Goal: Download file/media

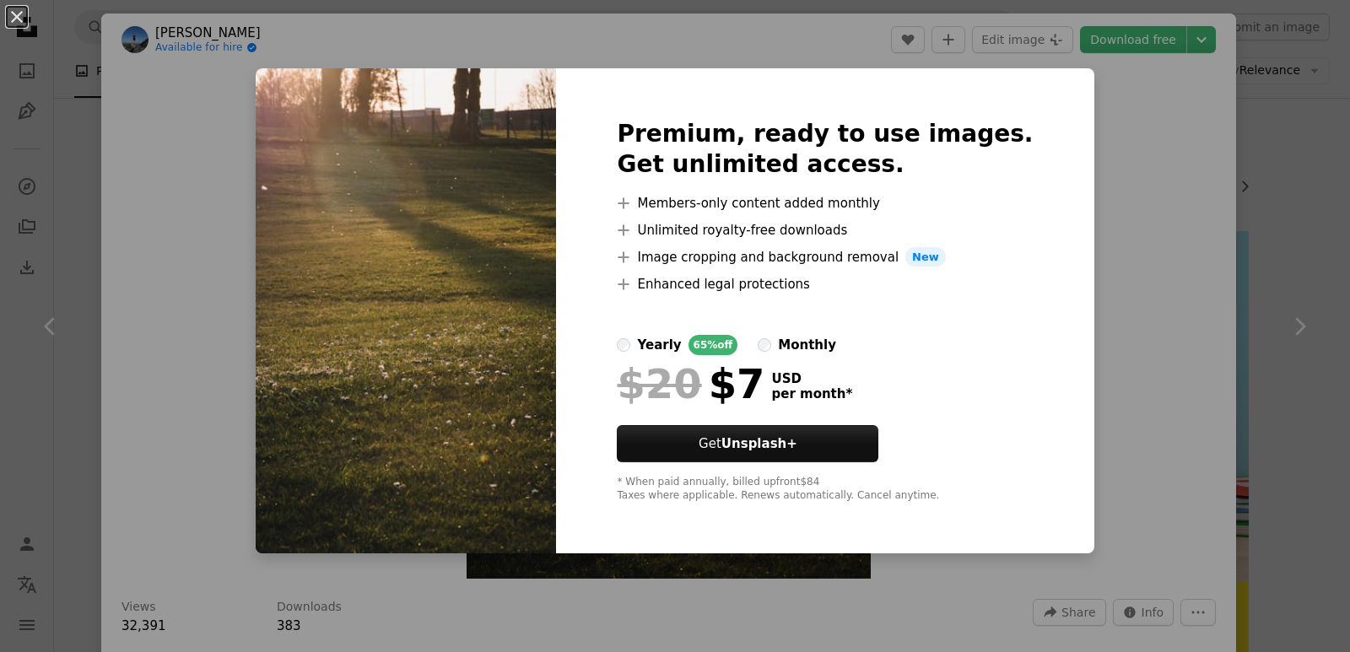
scroll to position [2363, 0]
click at [1066, 291] on div "An X shape Premium, ready to use images. Get unlimited access. A plus sign Memb…" at bounding box center [675, 326] width 1350 height 652
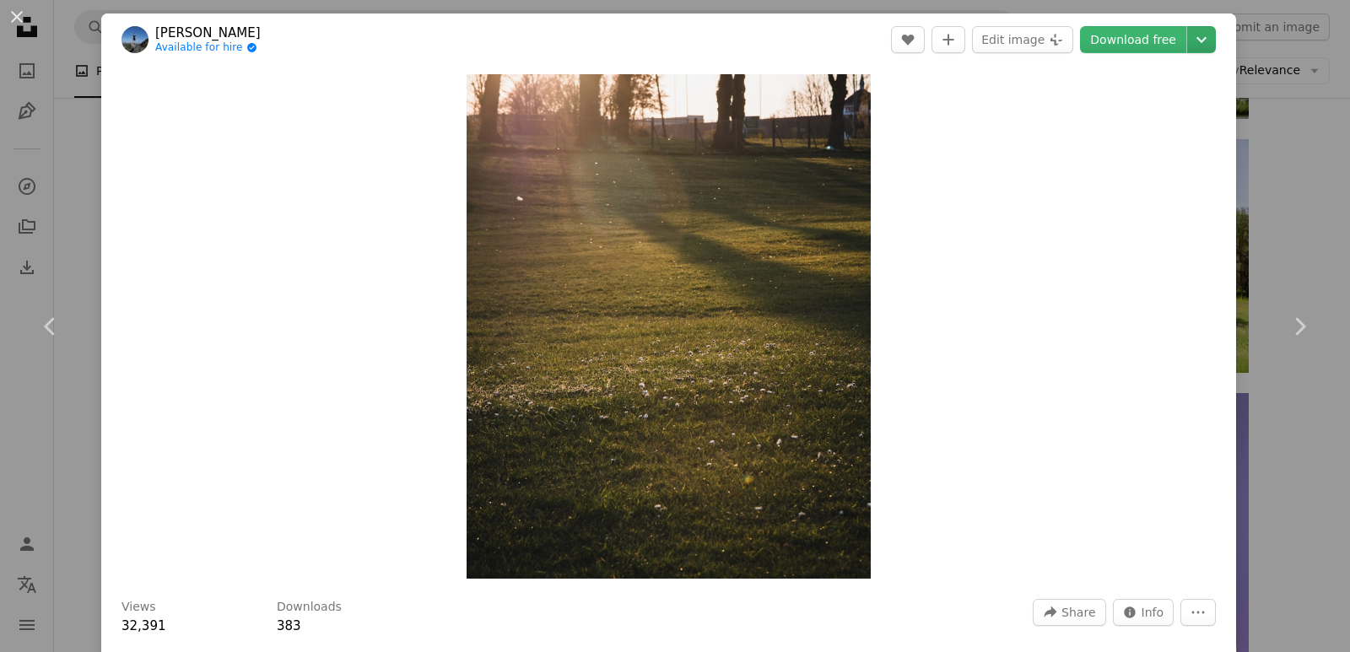
click at [1199, 37] on header "[PERSON_NAME] Available for hire A checkmark inside of a circle A heart A plus …" at bounding box center [668, 40] width 1135 height 52
click at [1198, 37] on icon "Chevron down" at bounding box center [1201, 40] width 27 height 20
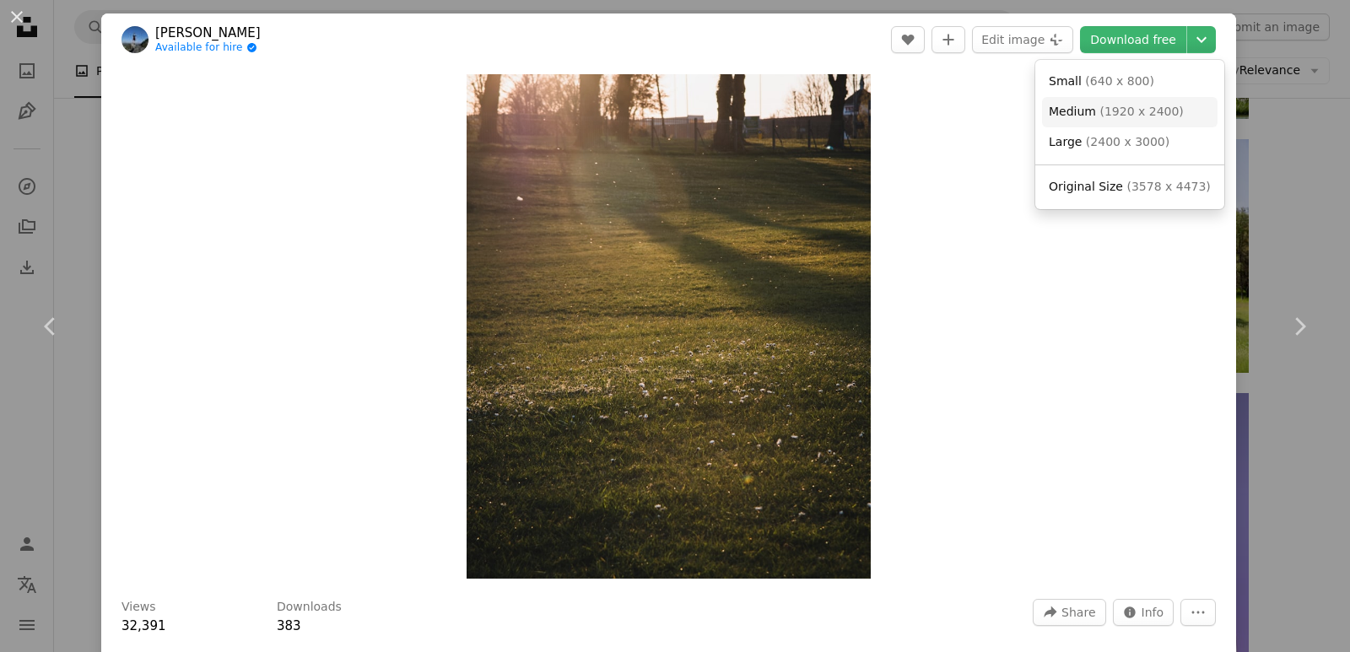
click at [1151, 111] on span "( 1920 x 2400 )" at bounding box center [1142, 112] width 84 height 14
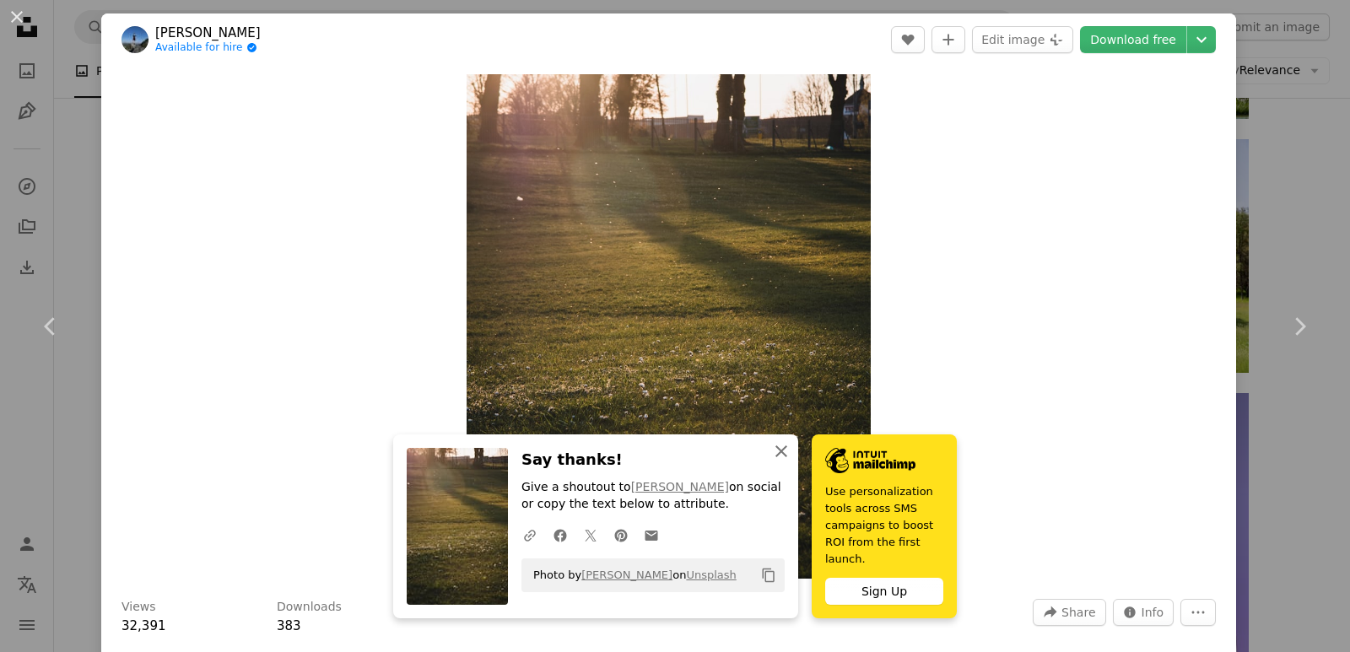
click at [784, 462] on icon "An X shape" at bounding box center [781, 451] width 20 height 20
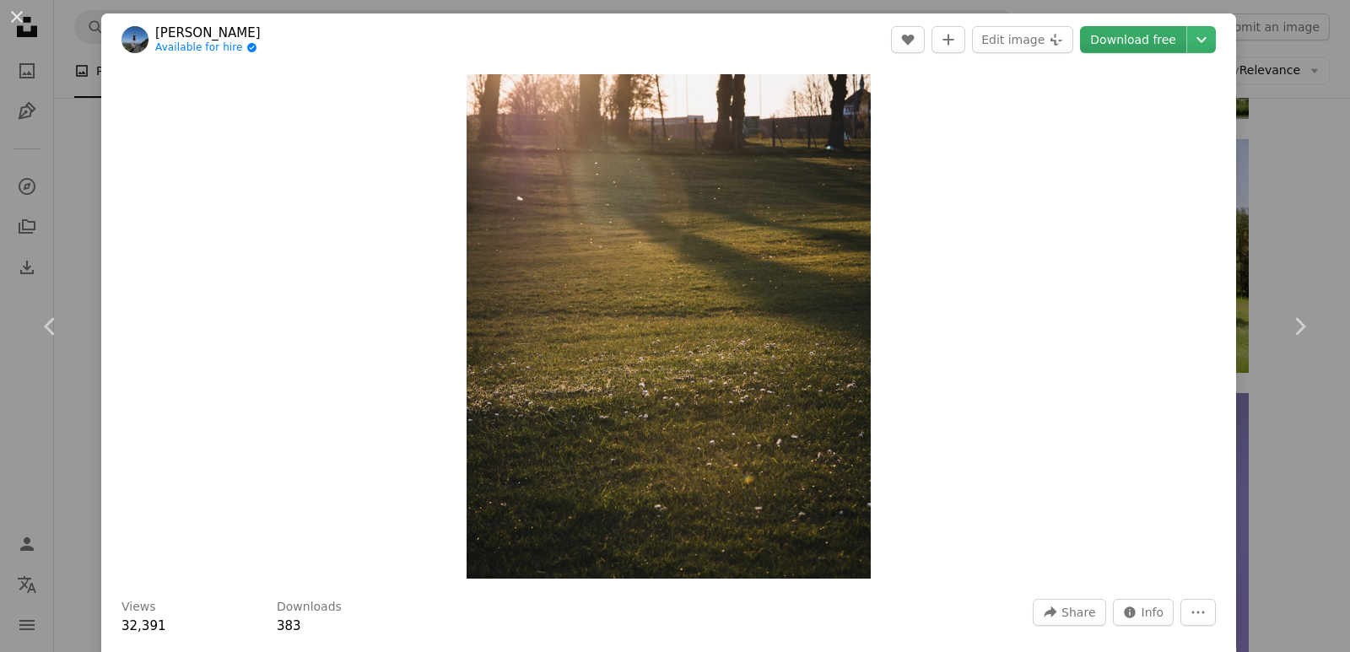
click at [1111, 41] on link "Download free" at bounding box center [1133, 39] width 106 height 27
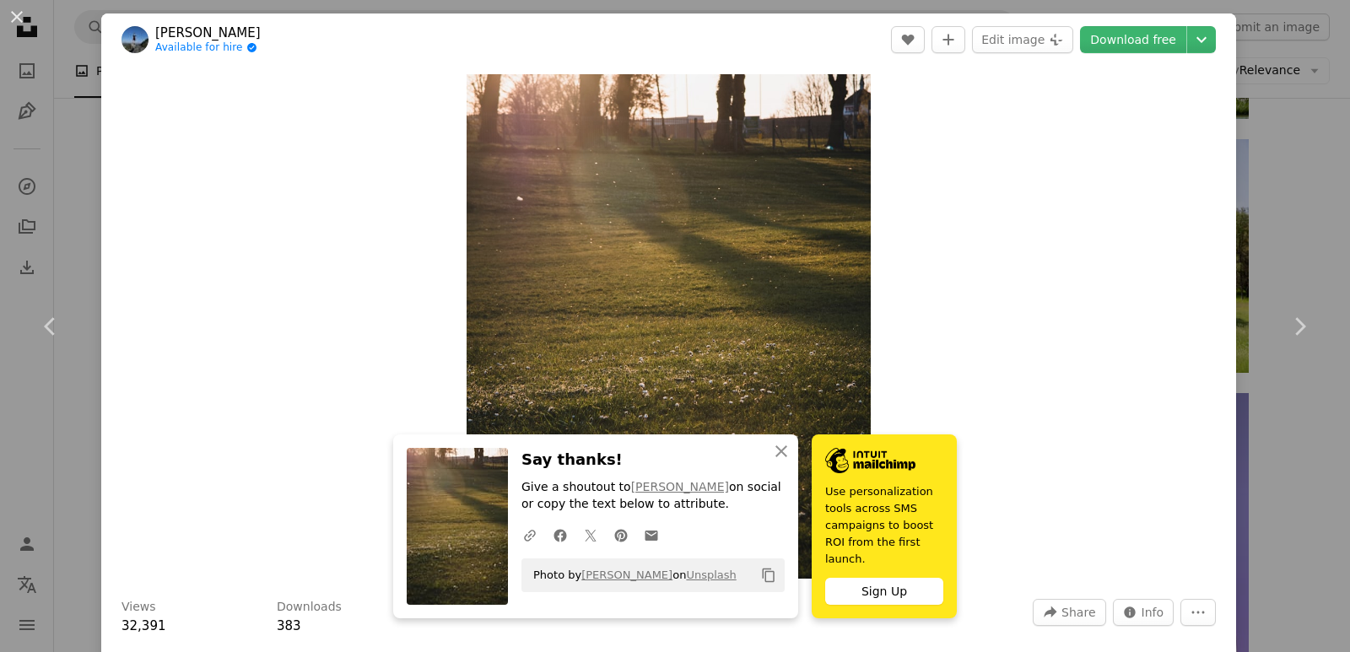
click at [885, 589] on div "Sign Up" at bounding box center [884, 591] width 118 height 27
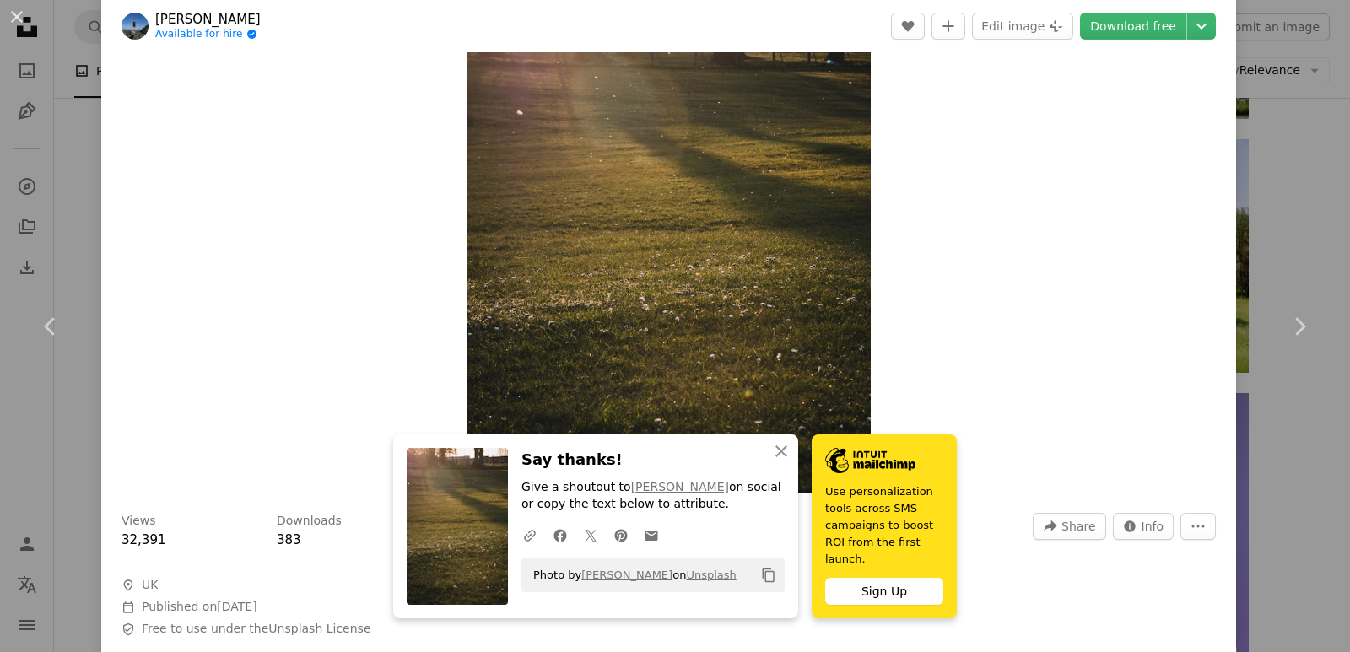
scroll to position [84, 0]
click at [1010, 314] on div "Zoom in" at bounding box center [668, 242] width 1135 height 522
click at [928, 151] on div "Zoom in" at bounding box center [668, 242] width 1135 height 522
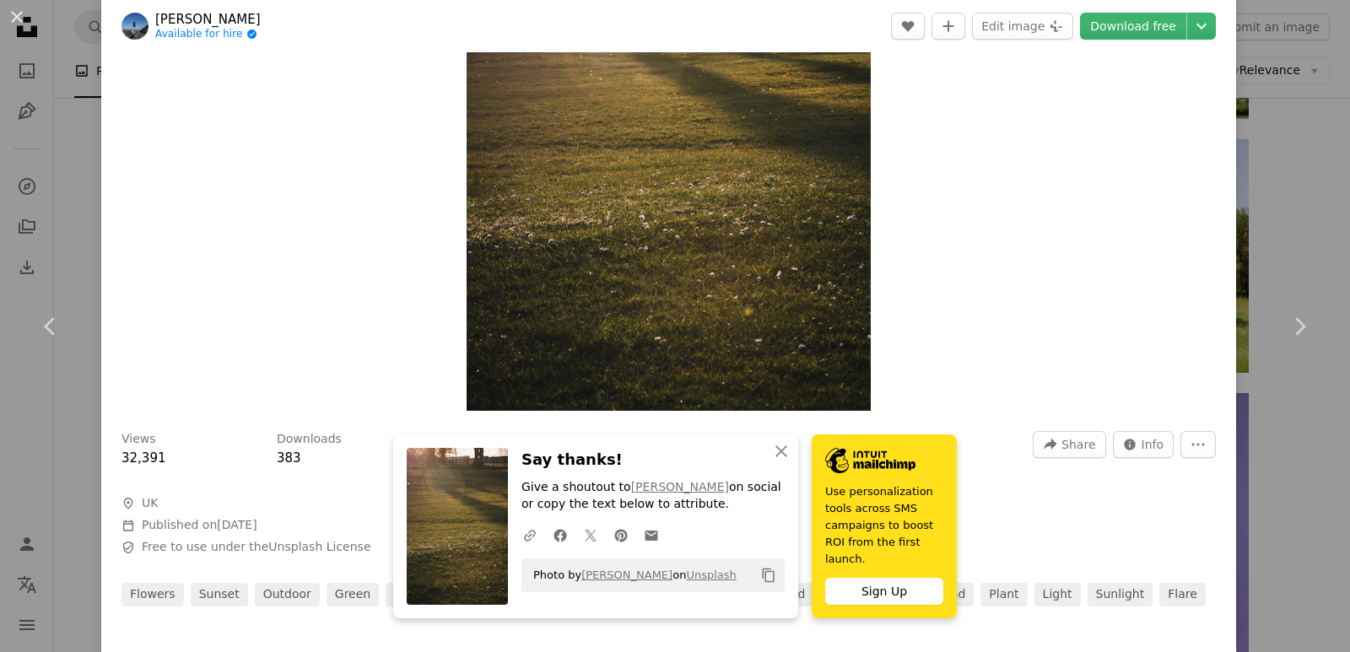
scroll to position [169, 0]
click at [712, 164] on img "Zoom in on this image" at bounding box center [668, 157] width 403 height 505
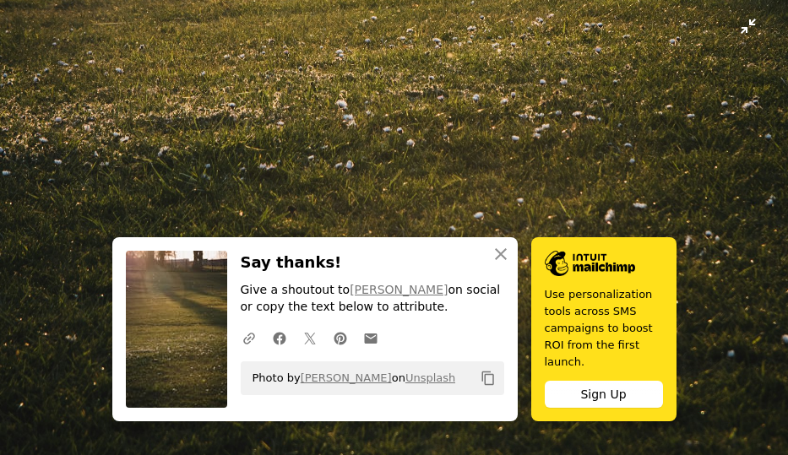
scroll to position [498, 0]
